Goal: Task Accomplishment & Management: Manage account settings

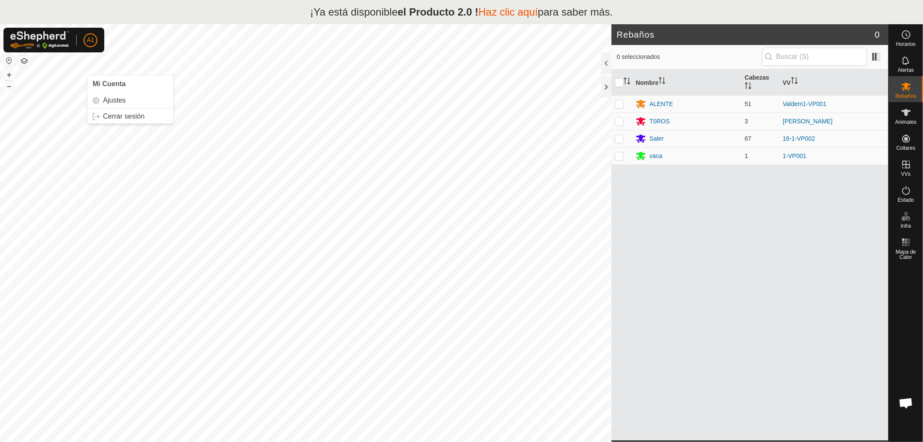
click at [24, 61] on button "button" at bounding box center [24, 61] width 10 height 10
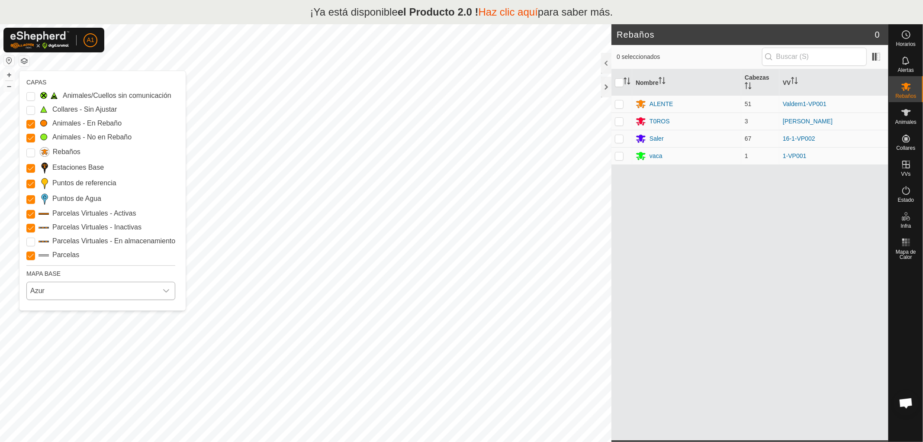
click at [167, 290] on icon "disparador desplegable" at bounding box center [166, 290] width 7 height 7
click at [51, 325] on li "AQUÍ" at bounding box center [101, 328] width 148 height 17
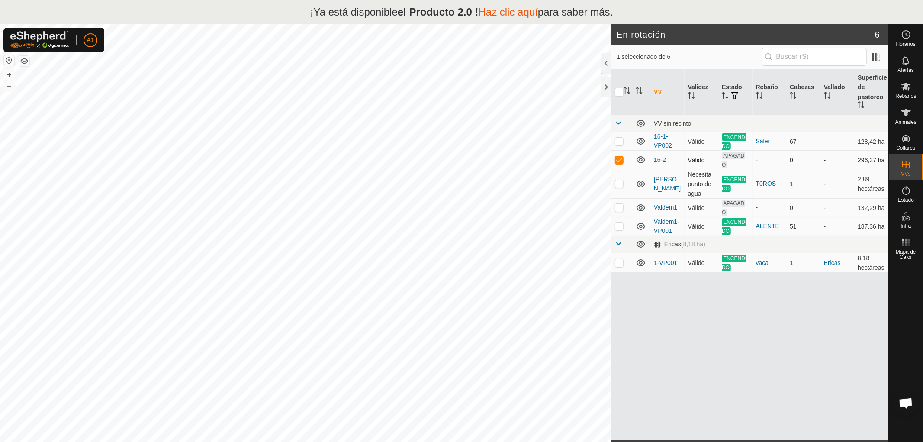
click at [619, 161] on p-checkbox at bounding box center [619, 159] width 9 height 7
click at [26, 58] on button "button" at bounding box center [24, 61] width 10 height 10
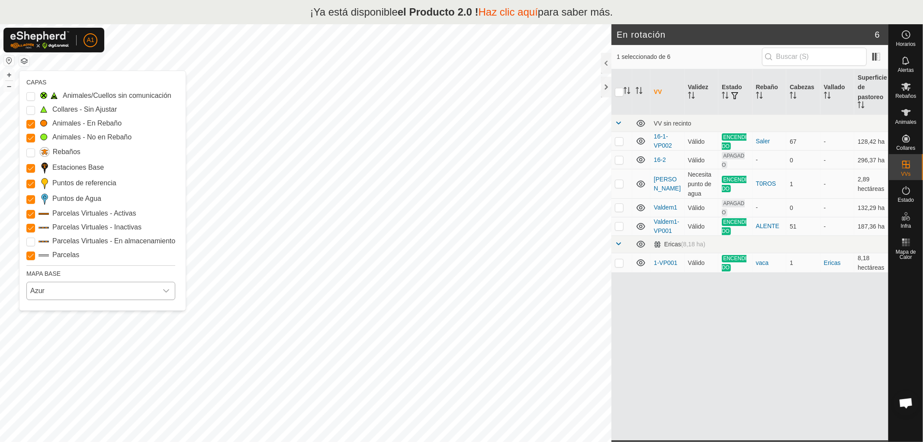
click at [168, 288] on icon "disparador desplegable" at bounding box center [166, 290] width 7 height 7
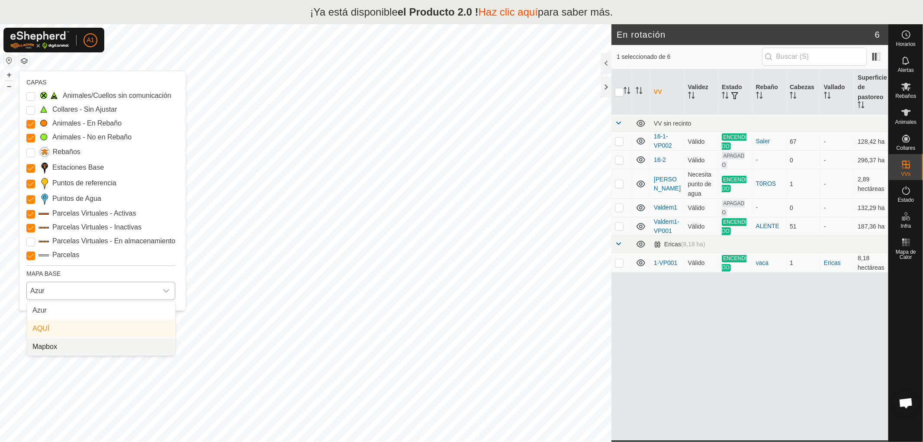
click at [47, 349] on li "Mapbox" at bounding box center [101, 346] width 148 height 17
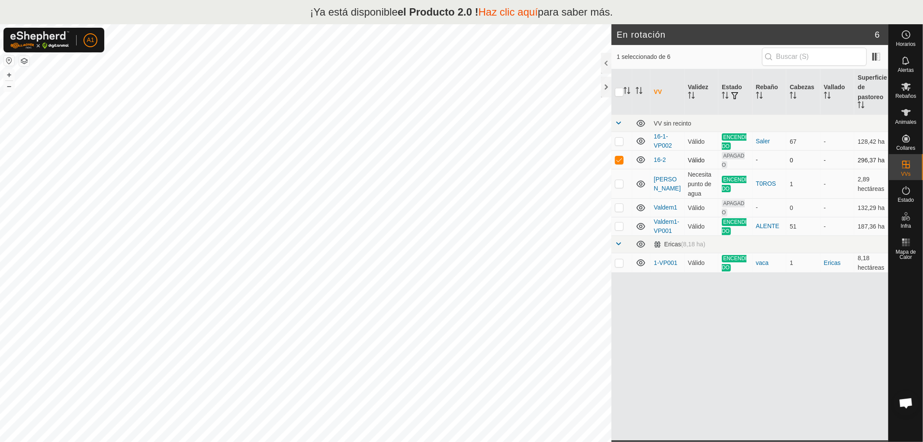
click at [621, 161] on p-checkbox at bounding box center [619, 159] width 9 height 7
click at [619, 157] on p-checkbox at bounding box center [619, 159] width 9 height 7
checkbox input "true"
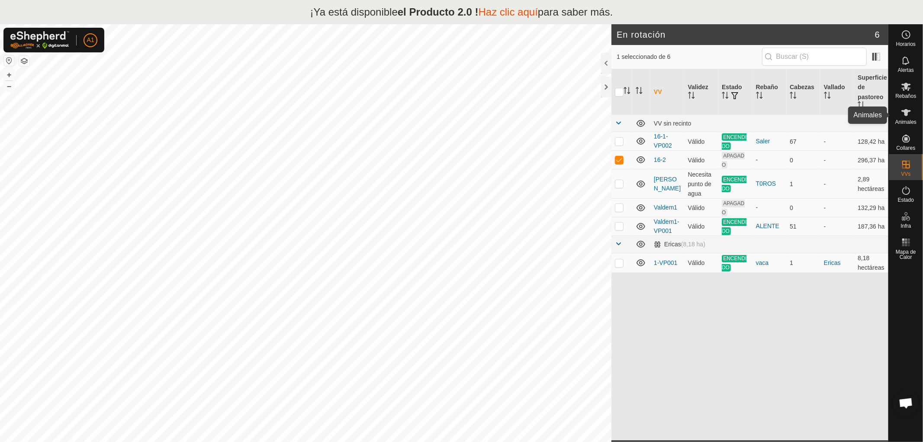
click at [902, 121] on font "Animales" at bounding box center [905, 122] width 21 height 6
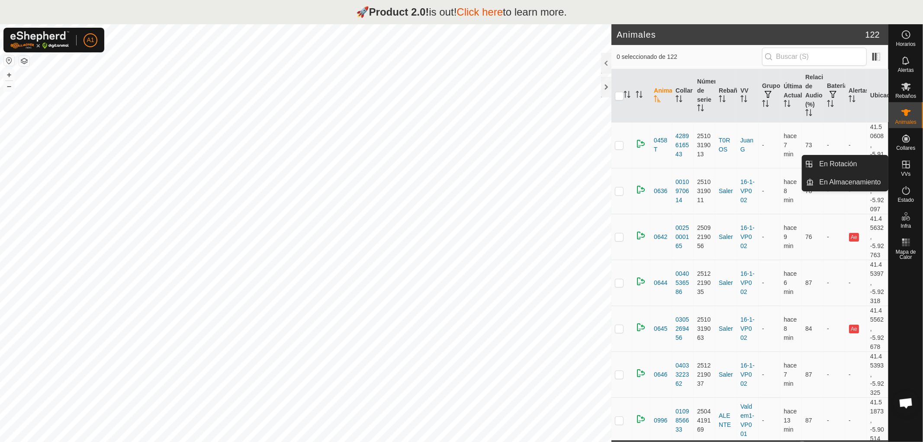
click at [906, 169] on icon at bounding box center [906, 164] width 10 height 10
click at [841, 162] on link "En Rotación" at bounding box center [851, 163] width 74 height 17
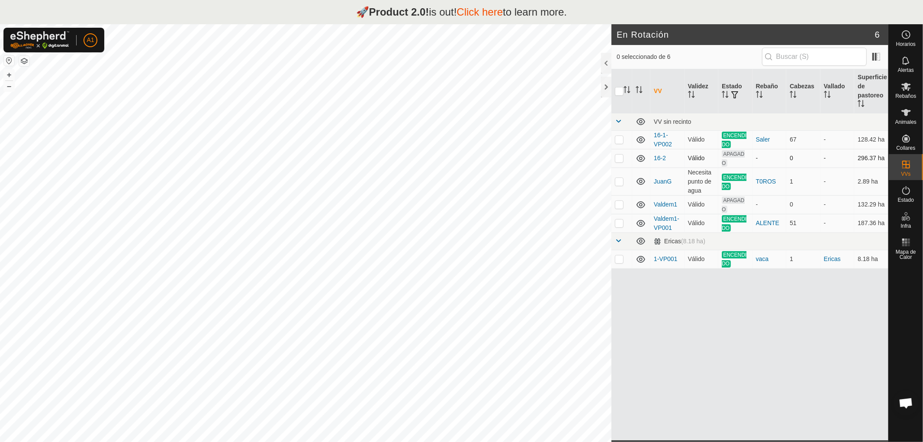
click at [619, 159] on p-checkbox at bounding box center [619, 157] width 9 height 7
checkbox input "true"
click at [842, 180] on link "En Almacenamiento" at bounding box center [851, 182] width 74 height 17
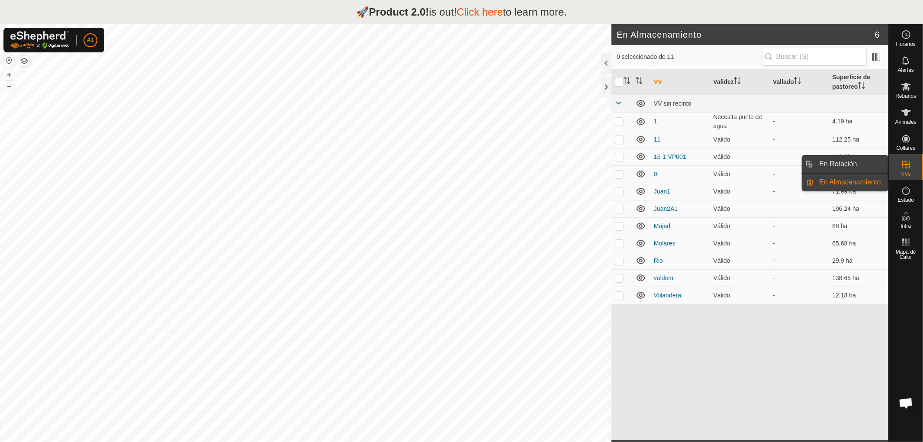
click at [834, 163] on link "En Rotación" at bounding box center [851, 163] width 74 height 17
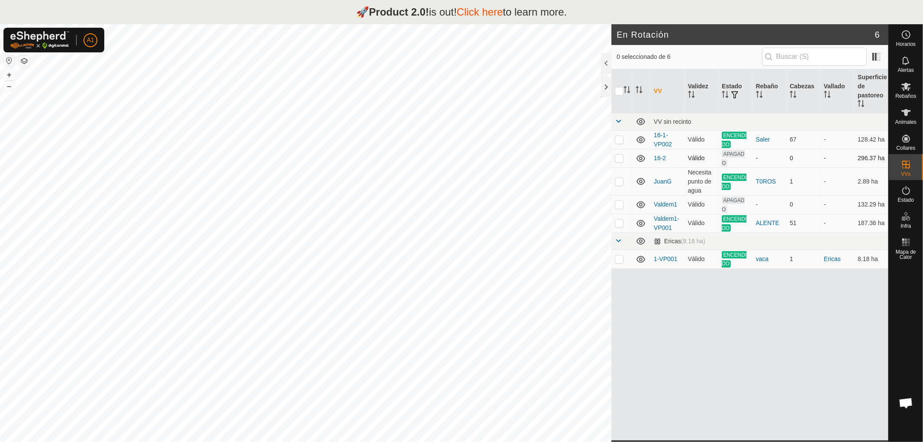
click at [619, 157] on p-checkbox at bounding box center [619, 157] width 9 height 7
checkbox input "false"
click at [903, 197] on span "Estado" at bounding box center [906, 199] width 16 height 5
click at [905, 193] on icon at bounding box center [906, 190] width 8 height 9
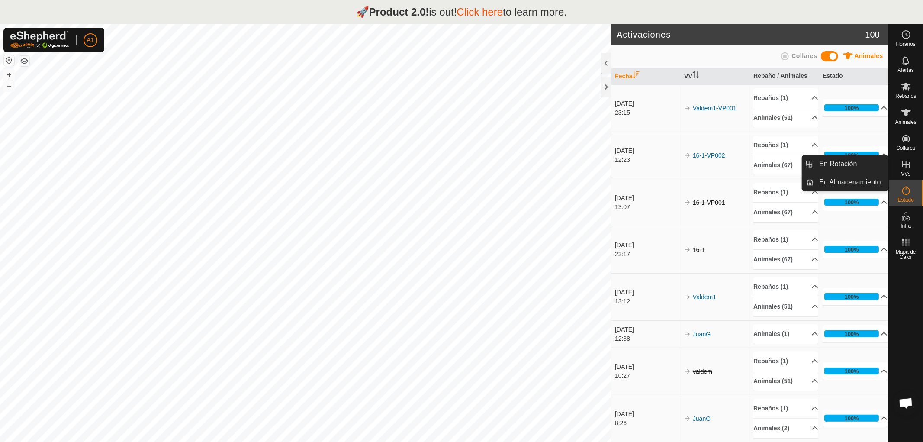
click at [905, 167] on icon at bounding box center [906, 165] width 8 height 8
click at [846, 164] on link "En Rotación" at bounding box center [851, 163] width 74 height 17
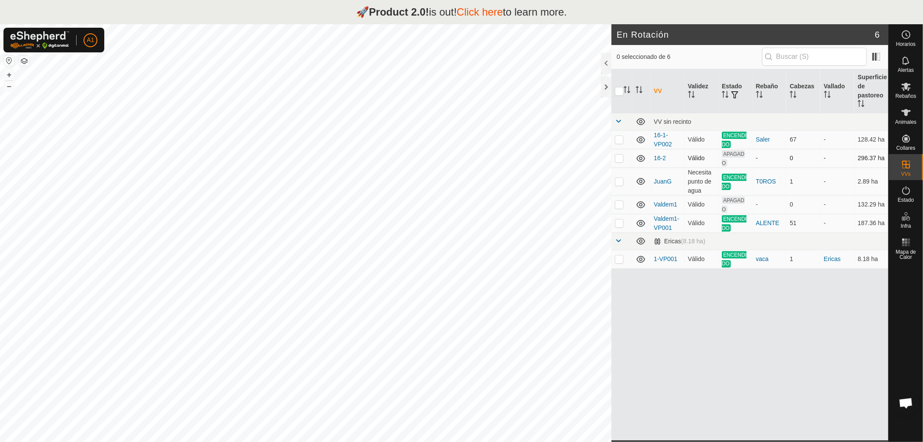
click at [619, 157] on p-checkbox at bounding box center [619, 157] width 9 height 7
checkbox input "true"
click at [905, 404] on span "Chat abierto" at bounding box center [906, 404] width 14 height 12
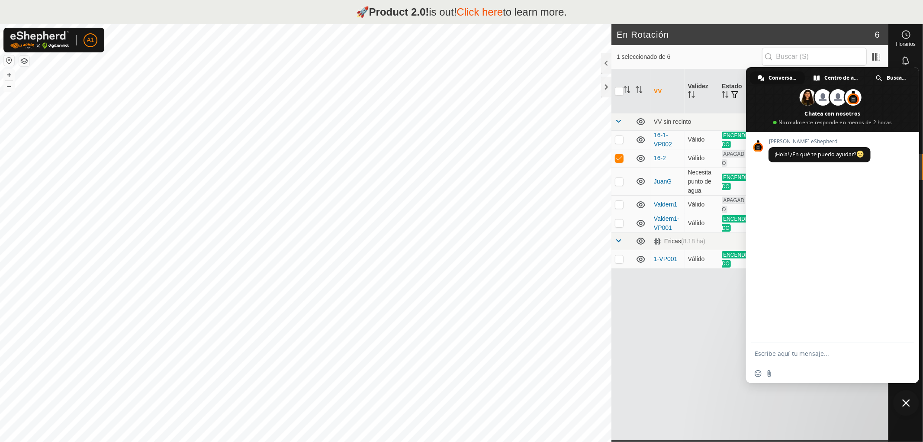
click at [652, 291] on div "VV Validez Estado Rebaño [PERSON_NAME] Superficie de pastoreo VV sin recinto 16…" at bounding box center [749, 254] width 277 height 371
click at [905, 402] on span "Cerrar el chat" at bounding box center [906, 403] width 8 height 8
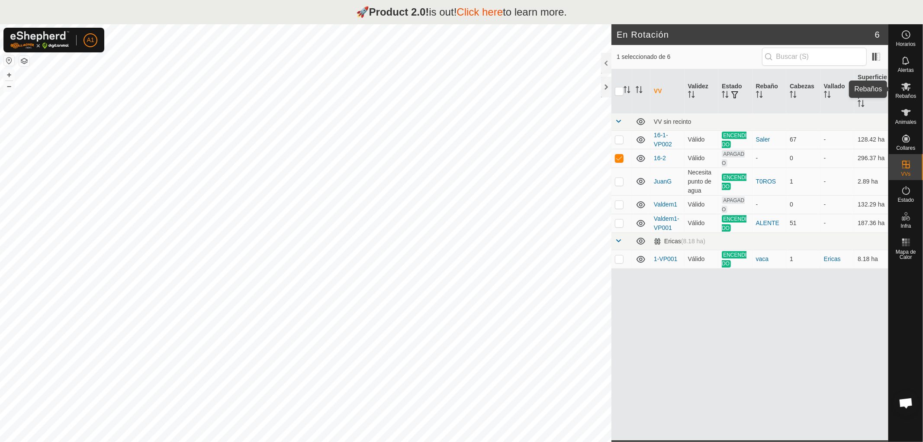
click at [904, 94] on span "Rebaños" at bounding box center [905, 95] width 21 height 5
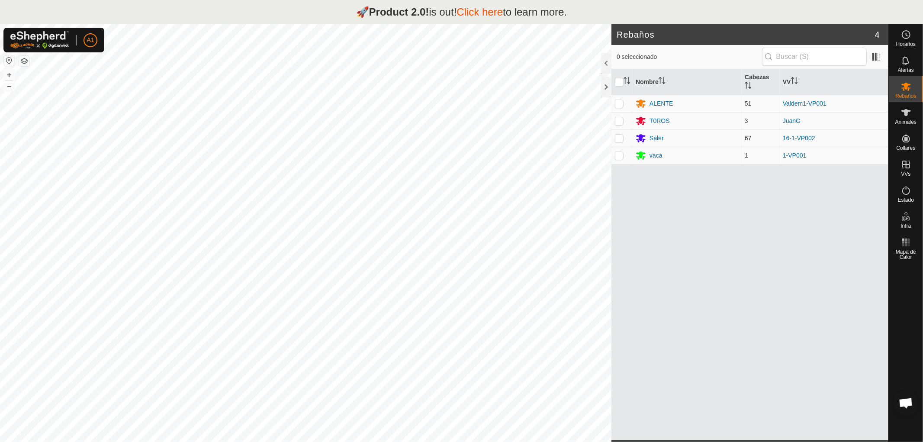
click at [617, 137] on p-checkbox at bounding box center [619, 138] width 9 height 7
click at [617, 138] on p-checkbox at bounding box center [619, 138] width 9 height 7
click at [621, 138] on p-checkbox at bounding box center [619, 138] width 9 height 7
checkbox input "true"
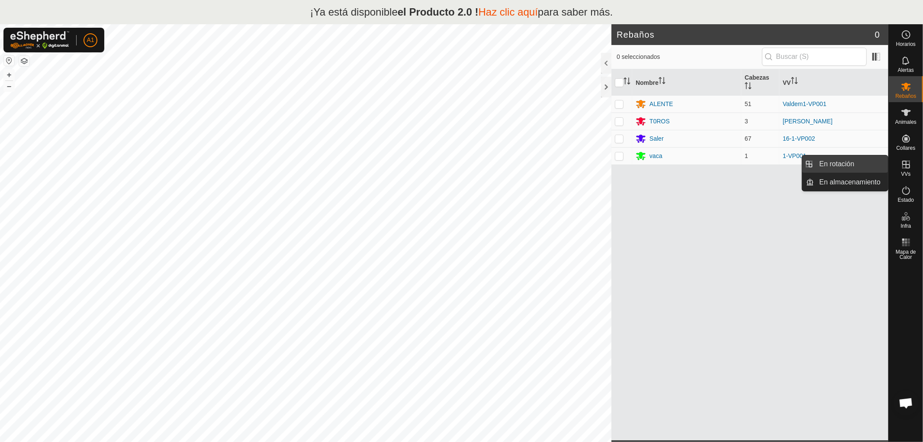
click at [842, 162] on link "En rotación" at bounding box center [851, 163] width 74 height 17
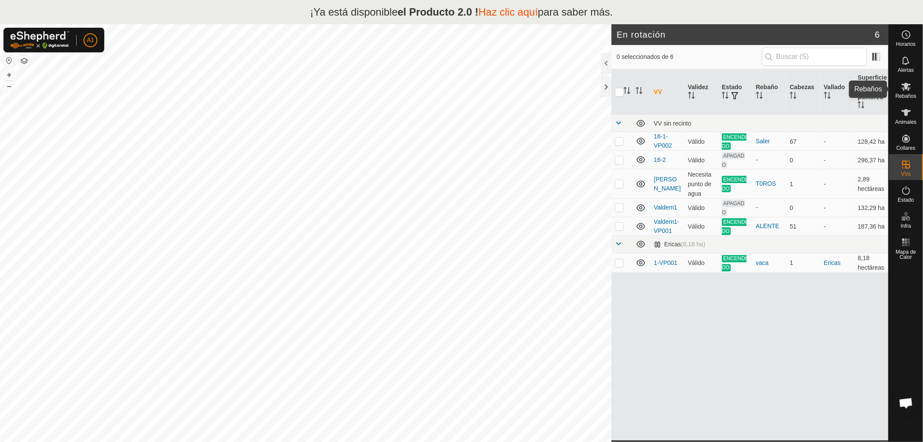
click at [903, 94] on font "Rebaños" at bounding box center [905, 96] width 21 height 6
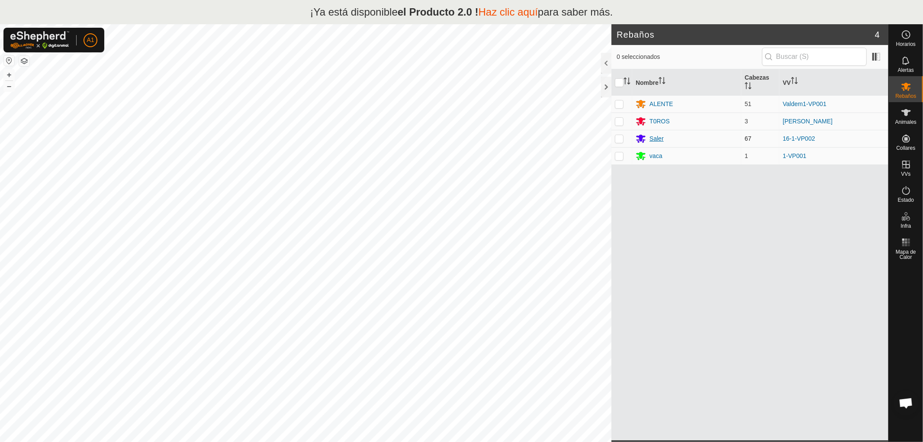
click at [649, 136] on font "Saler" at bounding box center [656, 138] width 14 height 7
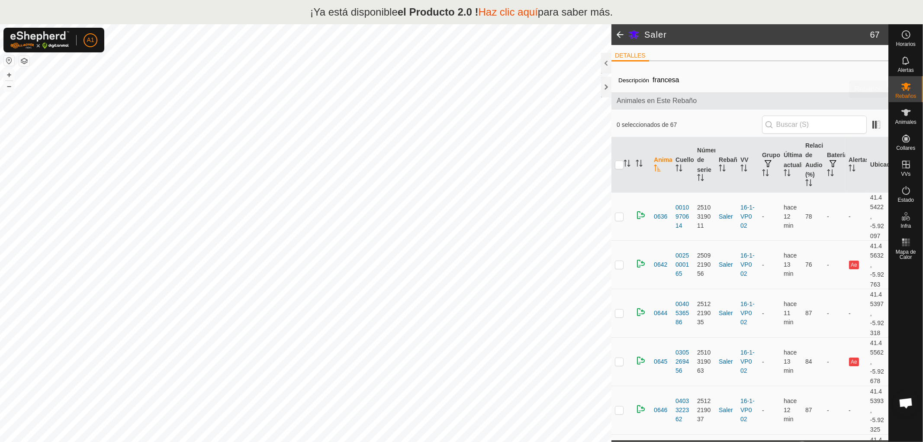
click at [904, 93] on font "Rebaños" at bounding box center [905, 96] width 21 height 6
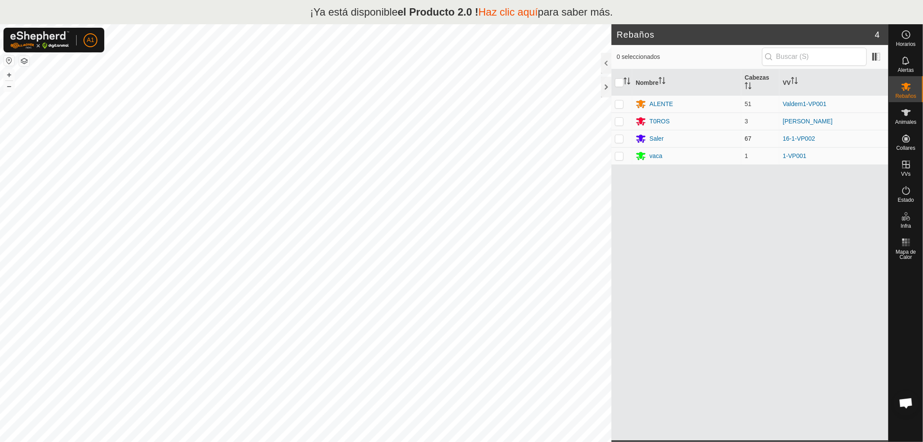
click at [618, 136] on p-checkbox at bounding box center [619, 138] width 9 height 7
checkbox input "true"
click at [903, 315] on div at bounding box center [906, 351] width 34 height 177
